Goal: Task Accomplishment & Management: Use online tool/utility

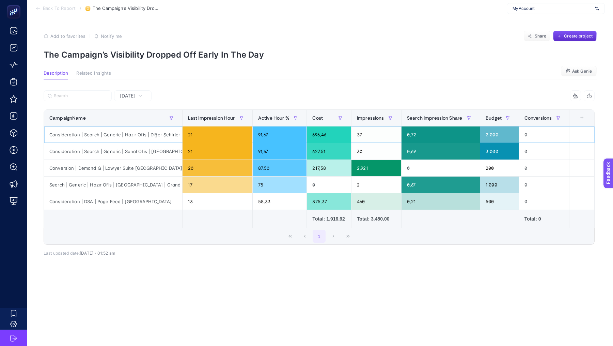
click at [158, 134] on div "Consideration | Search | Generic | Hazır Ofis | Diğer Şehirler" at bounding box center [113, 134] width 138 height 16
click at [107, 134] on div "Consideration | Search | Generic | Hazır Ofis | Diğer Şehirler" at bounding box center [113, 134] width 138 height 16
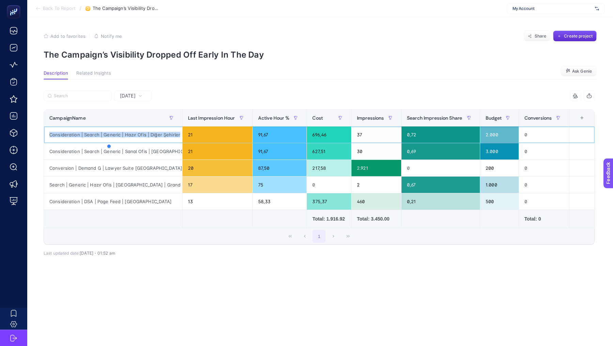
copy tr "Consideration | Search | Generic | Hazır Ofis | Diğer Şehirler"
